Goal: Task Accomplishment & Management: Manage account settings

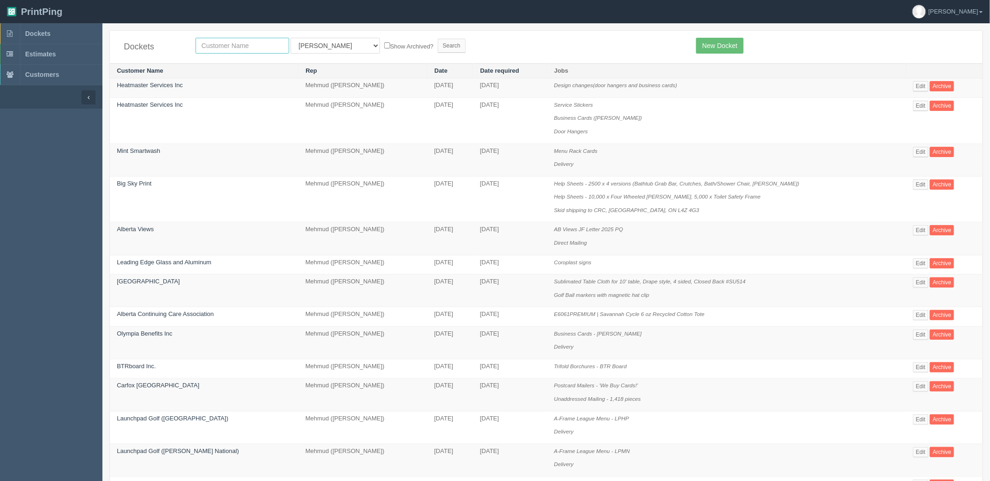
click at [245, 46] on input "text" at bounding box center [243, 46] width 94 height 16
type input "construct"
click at [438, 39] on input "Search" at bounding box center [452, 46] width 28 height 14
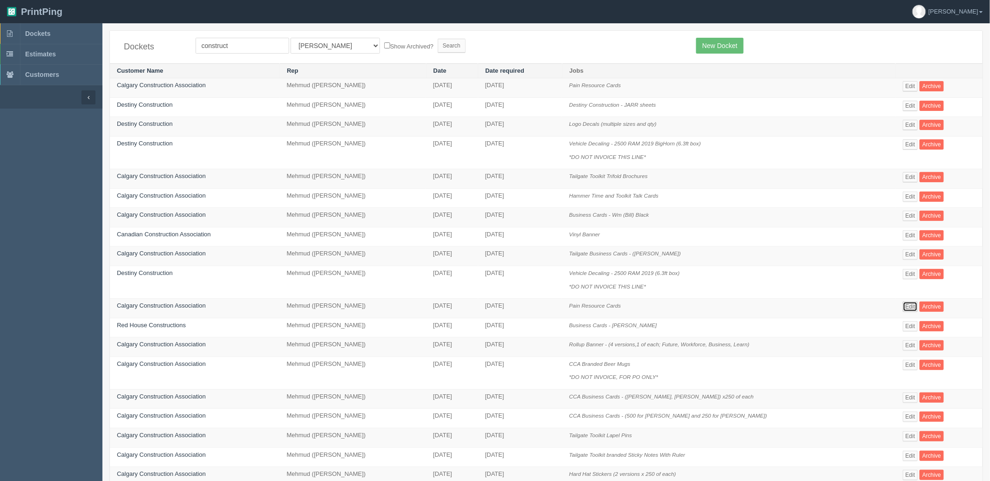
click at [910, 306] on link "Edit" at bounding box center [910, 306] width 15 height 10
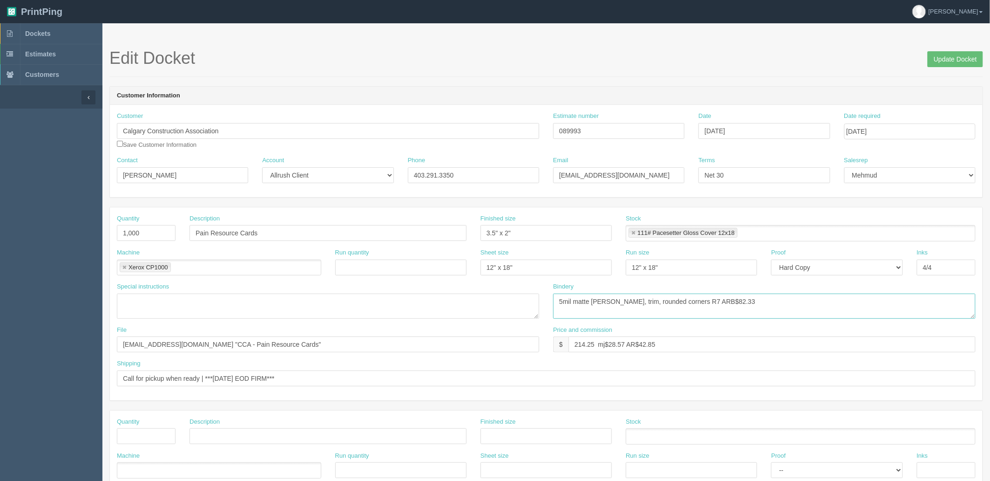
click at [747, 301] on textarea "5mil matte lam, trim, rounded corners R7 ARB$82.33" at bounding box center [764, 305] width 422 height 25
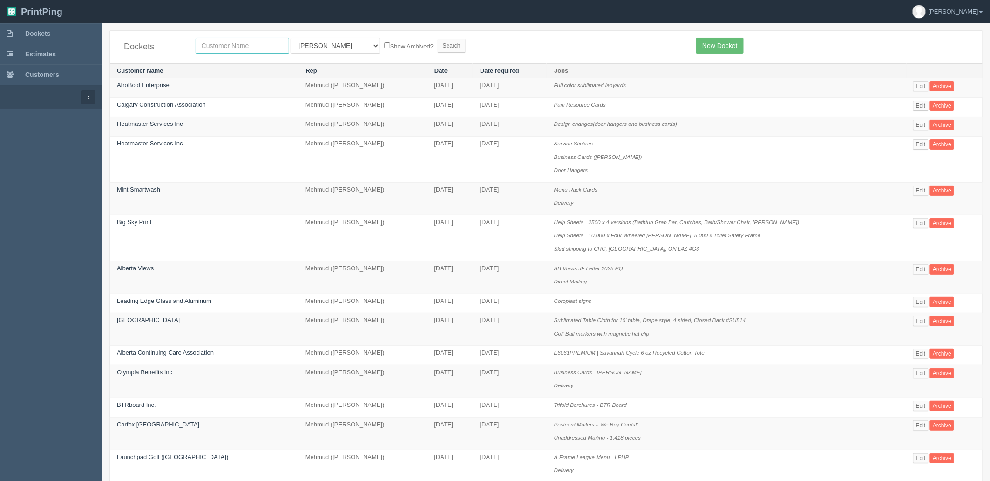
click at [225, 39] on input "text" at bounding box center [243, 46] width 94 height 16
type input "calgary consturction association"
click at [438, 39] on input "Search" at bounding box center [452, 46] width 28 height 14
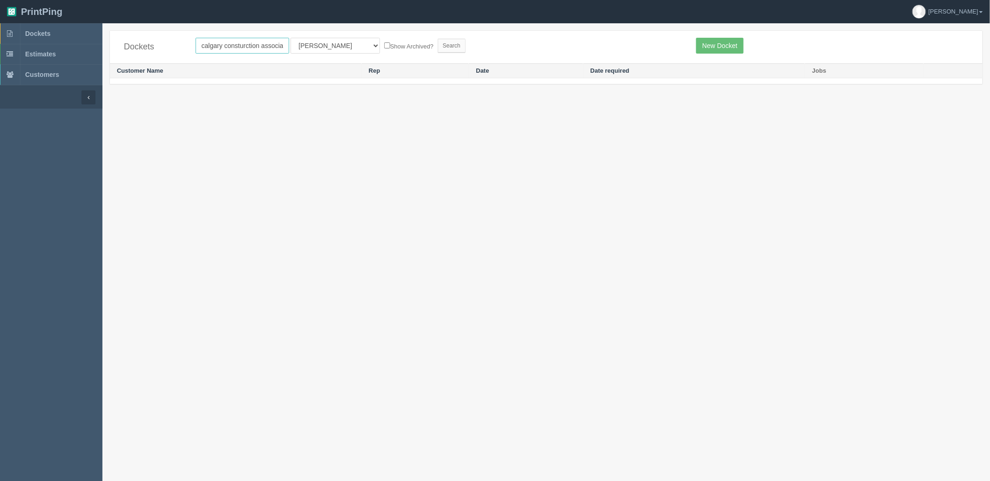
drag, startPoint x: 267, startPoint y: 44, endPoint x: 734, endPoint y: 15, distance: 468.1
click at [734, 15] on section "PrintPing Zack Edit account ( zack@allrush.ca ) Logout Dockets" at bounding box center [495, 252] width 990 height 504
type input "calgary construction"
click at [438, 39] on input "Search" at bounding box center [452, 46] width 28 height 14
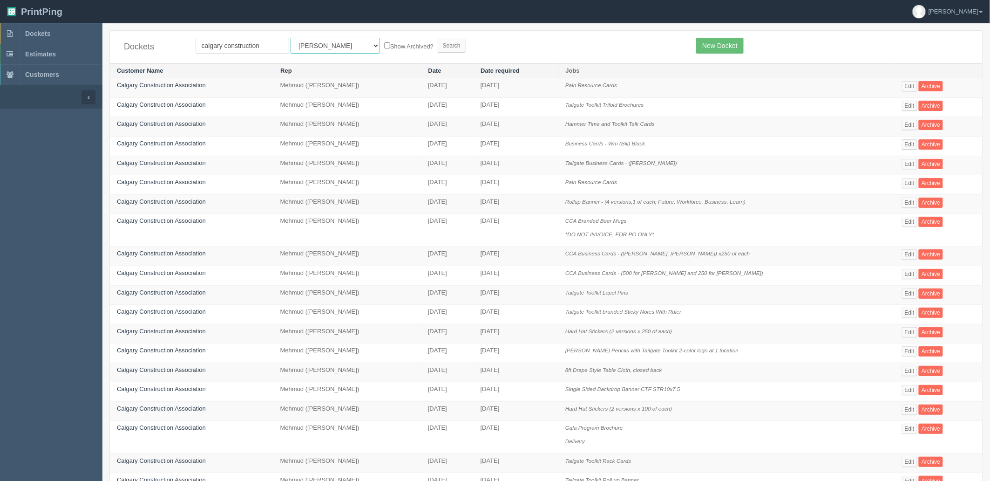
click at [304, 48] on select "All Users Ali Ali Test 1 Aly Amy Ankit Arif Brandon Dan France Greg Jim Mark Ma…" at bounding box center [335, 46] width 89 height 16
select select "8"
click at [291, 38] on select "All Users Ali Ali Test 1 Aly Amy Ankit Arif Brandon Dan France Greg Jim Mark Ma…" at bounding box center [335, 46] width 89 height 16
click at [438, 46] on input "Search" at bounding box center [452, 46] width 28 height 14
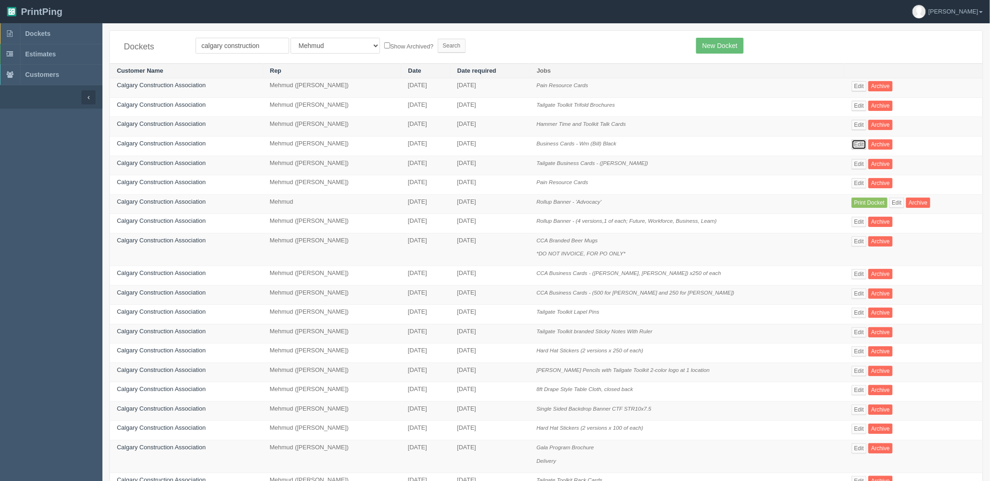
click at [860, 146] on link "Edit" at bounding box center [859, 144] width 15 height 10
click at [859, 161] on link "Edit" at bounding box center [859, 164] width 15 height 10
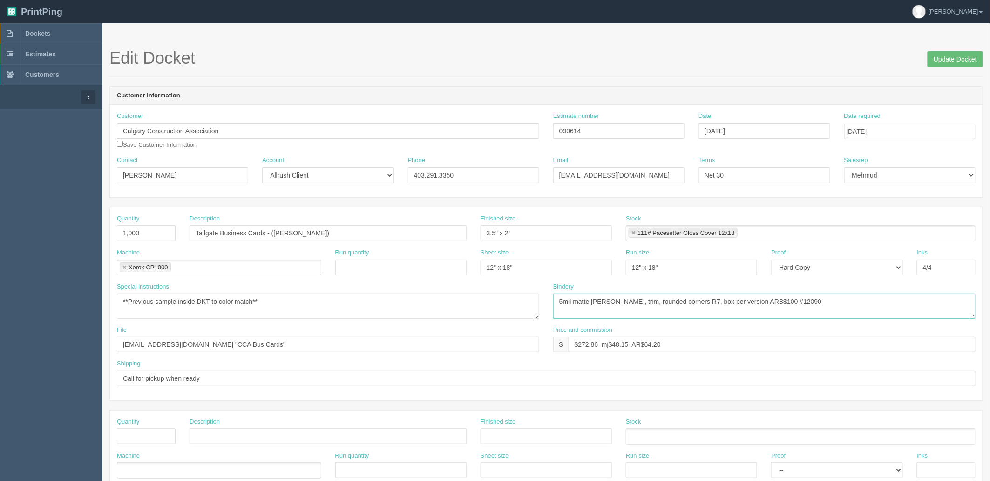
click at [816, 300] on textarea "5mil matte lam, trim, rounded corners R7, box per version ARB$100 #12090" at bounding box center [764, 305] width 422 height 25
drag, startPoint x: 594, startPoint y: 132, endPoint x: 323, endPoint y: 110, distance: 272.0
click at [326, 110] on div "Customer Calgary Construction Association Save Customer Information Estimate nu…" at bounding box center [546, 151] width 873 height 92
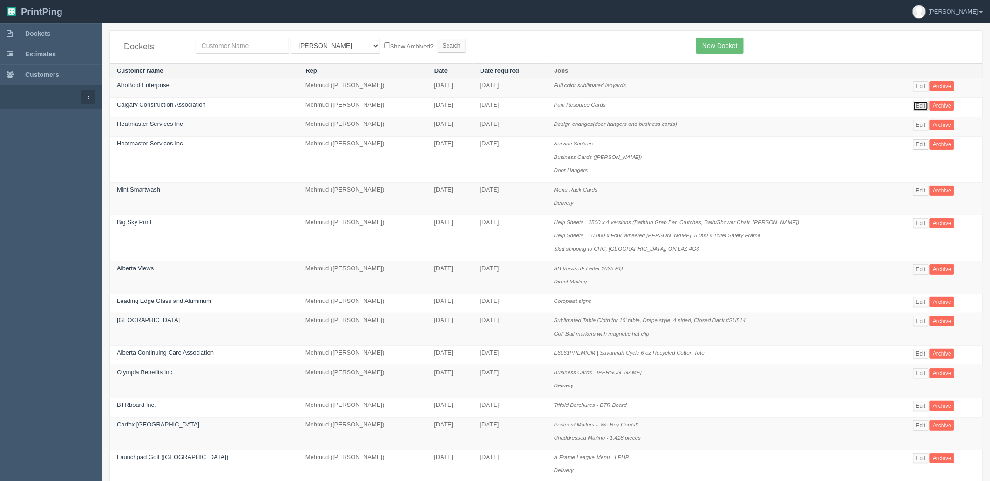
click at [915, 105] on link "Edit" at bounding box center [920, 106] width 15 height 10
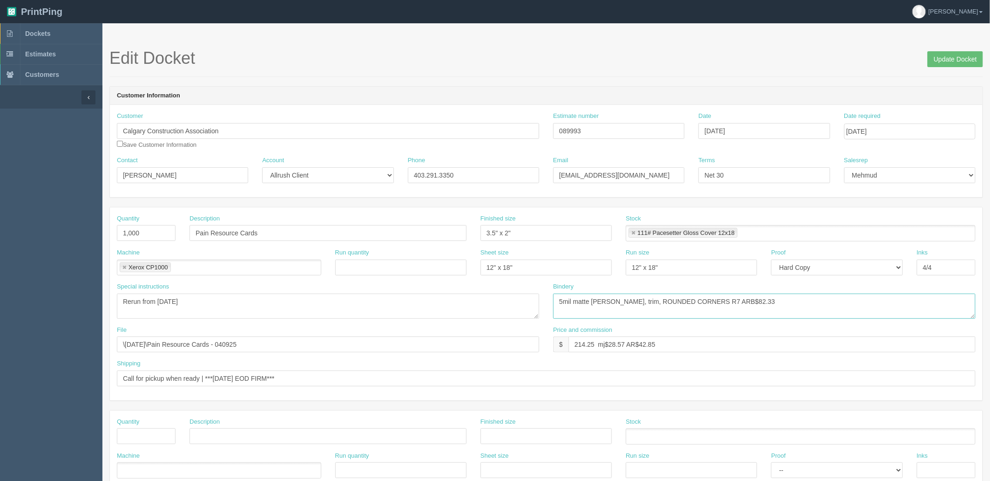
click at [746, 299] on textarea "5mil matte [PERSON_NAME], trim, ROUNDED CORNERS R7 ARB$82.33" at bounding box center [764, 305] width 422 height 25
drag, startPoint x: 715, startPoint y: 301, endPoint x: 980, endPoint y: 227, distance: 274.7
click at [990, 235] on html "PrintPing Zack Edit account ( zack@allrush.ca ) Logout Dockets Estimates" at bounding box center [495, 423] width 990 height 846
type textarea "5mil matte lam, trim, ROUNDED CORNERS R7 ARB$111.25 #"
drag, startPoint x: 573, startPoint y: 344, endPoint x: 993, endPoint y: 331, distance: 420.3
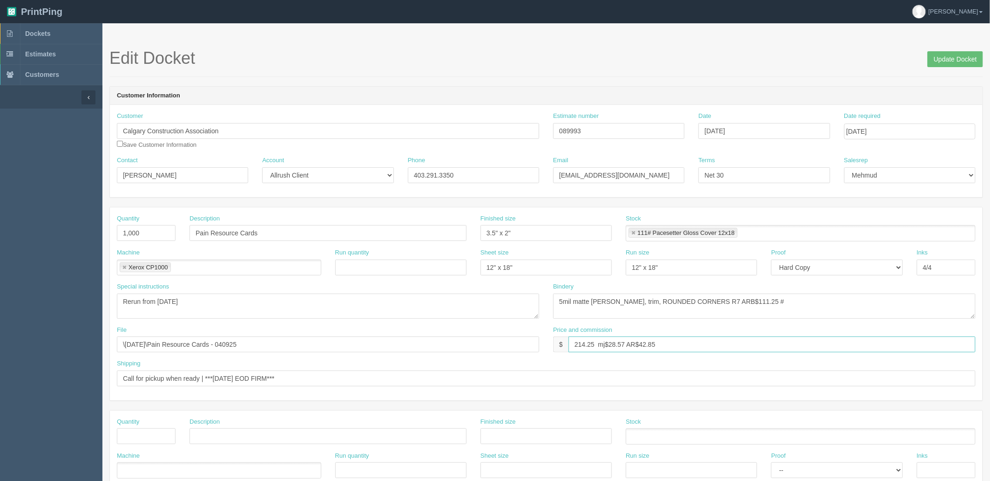
click at [990, 331] on html "PrintPing Zack Edit account ( zack@allrush.ca ) Logout Dockets Estimates" at bounding box center [495, 423] width 990 height 846
drag, startPoint x: 612, startPoint y: 342, endPoint x: 690, endPoint y: 371, distance: 83.1
click at [612, 342] on input "$272.86 mj$ AR$" at bounding box center [772, 344] width 407 height 16
type input "$272.86 mj$45.26 AR$61.84"
click at [781, 307] on textarea "5mil matte lam, trim, ROUNDED CORNERS R7 ARB$82.33" at bounding box center [764, 305] width 422 height 25
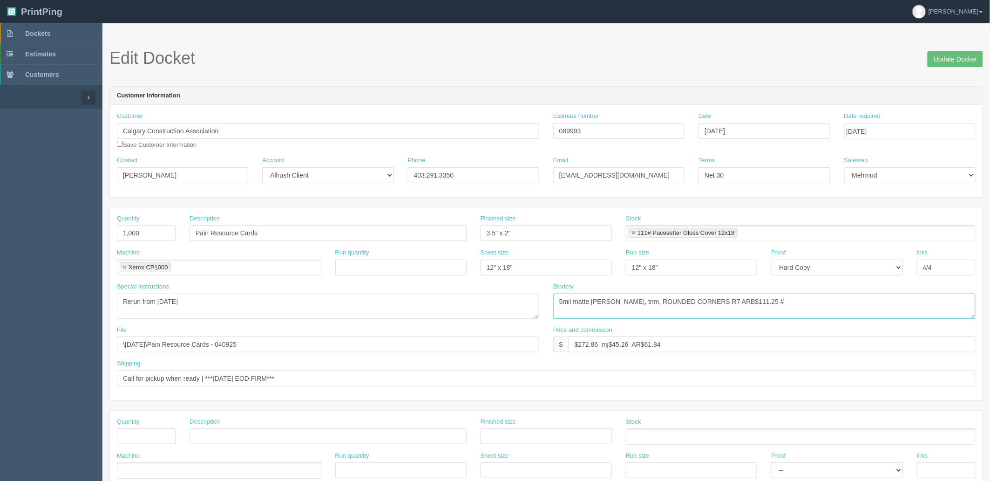
paste textarea "12582"
type textarea "5mil matte lam, trim, ROUNDED CORNERS R7 ARB$111.25 #12582"
click at [962, 59] on input "Update Docket" at bounding box center [955, 59] width 55 height 16
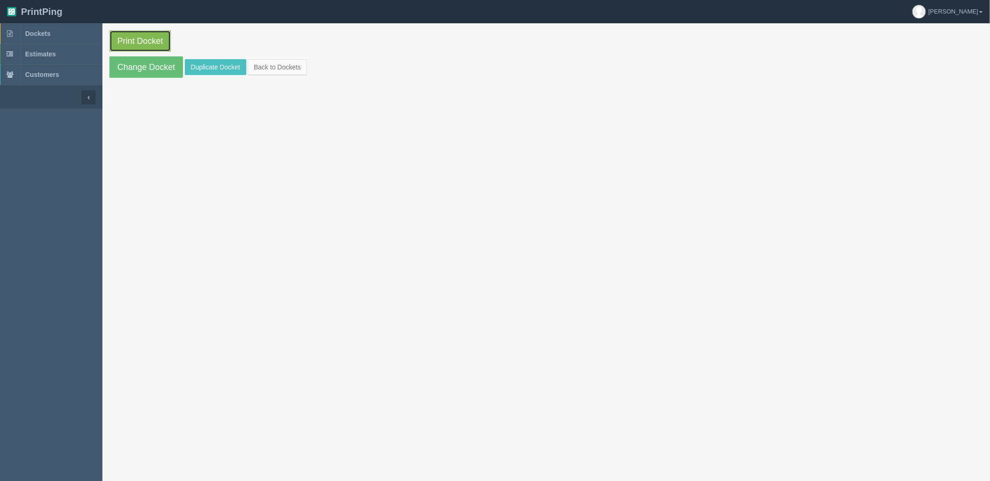
click at [124, 35] on link "Print Docket" at bounding box center [139, 40] width 61 height 21
click at [65, 33] on link "Dockets" at bounding box center [51, 33] width 102 height 20
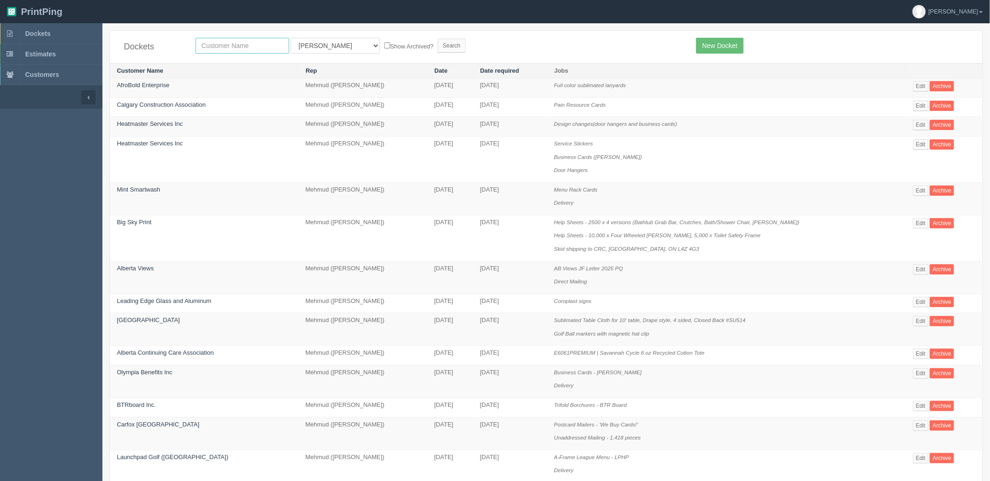
click at [255, 44] on input "text" at bounding box center [243, 46] width 94 height 16
type input "kinetic"
click at [438, 39] on input "Search" at bounding box center [452, 46] width 28 height 14
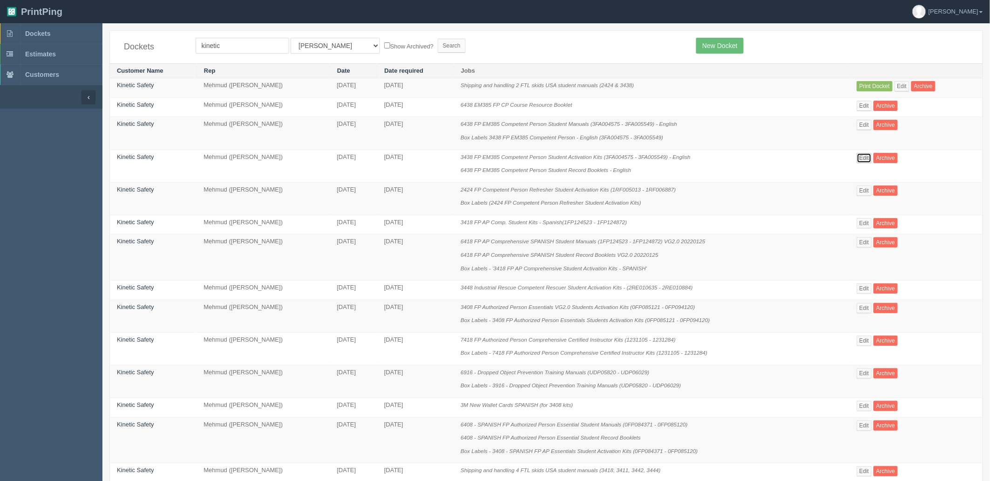
click at [864, 159] on link "Edit" at bounding box center [864, 158] width 15 height 10
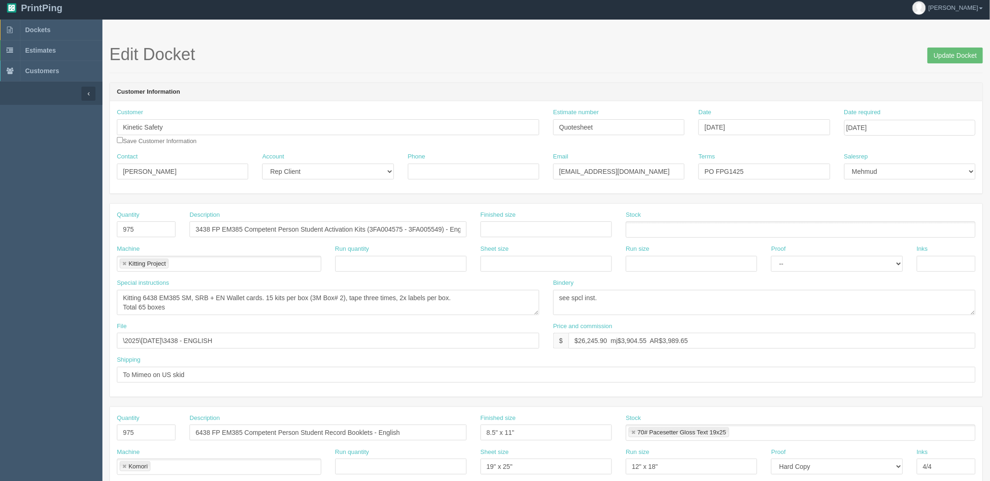
scroll to position [3, 0]
click at [154, 297] on textarea "Kitting 6438 EM385 SM, SRB + EN Wallet cards. 15 kits per box (3M Box# 2), tape…" at bounding box center [328, 302] width 422 height 25
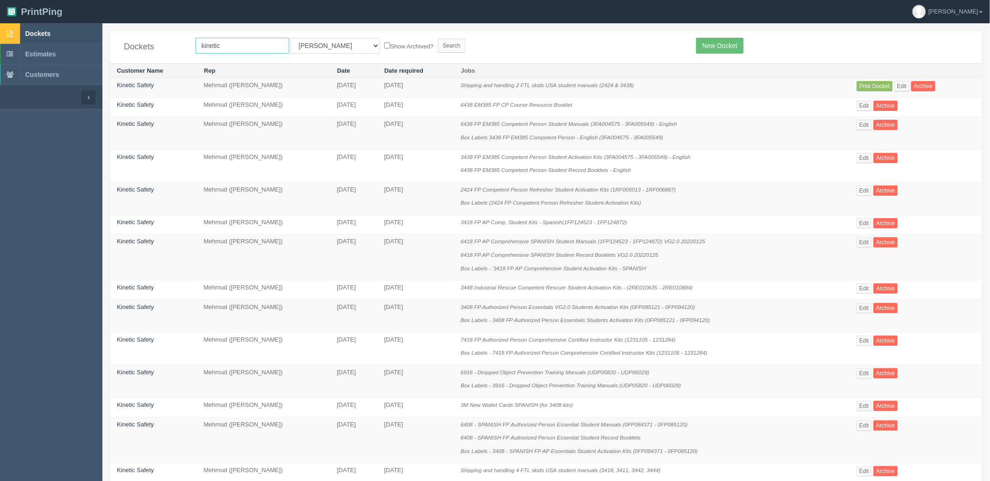
drag, startPoint x: 238, startPoint y: 44, endPoint x: 15, endPoint y: 30, distance: 223.6
click at [23, 36] on section "Dockets Estimates Customers" at bounding box center [495, 455] width 990 height 864
type input "fall"
click at [438, 39] on input "Search" at bounding box center [452, 46] width 28 height 14
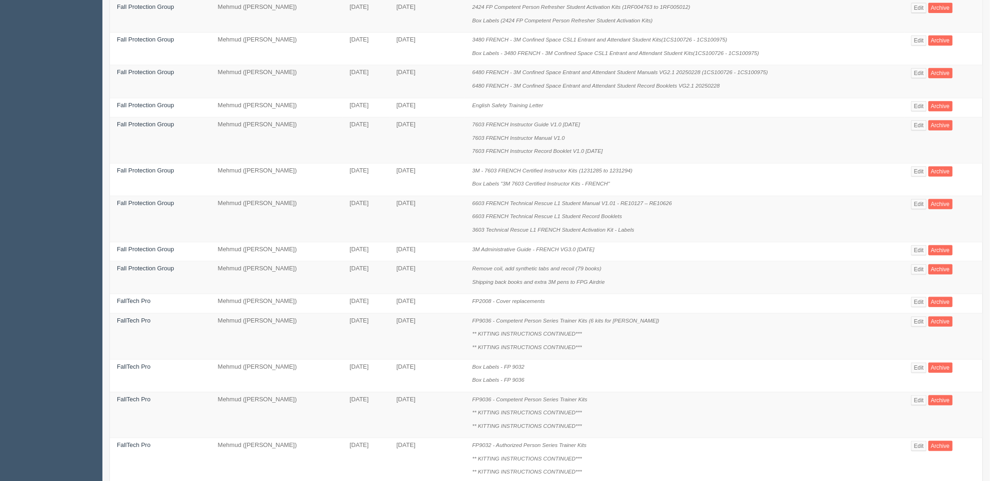
scroll to position [401, 0]
